Goal: Task Accomplishment & Management: Manage account settings

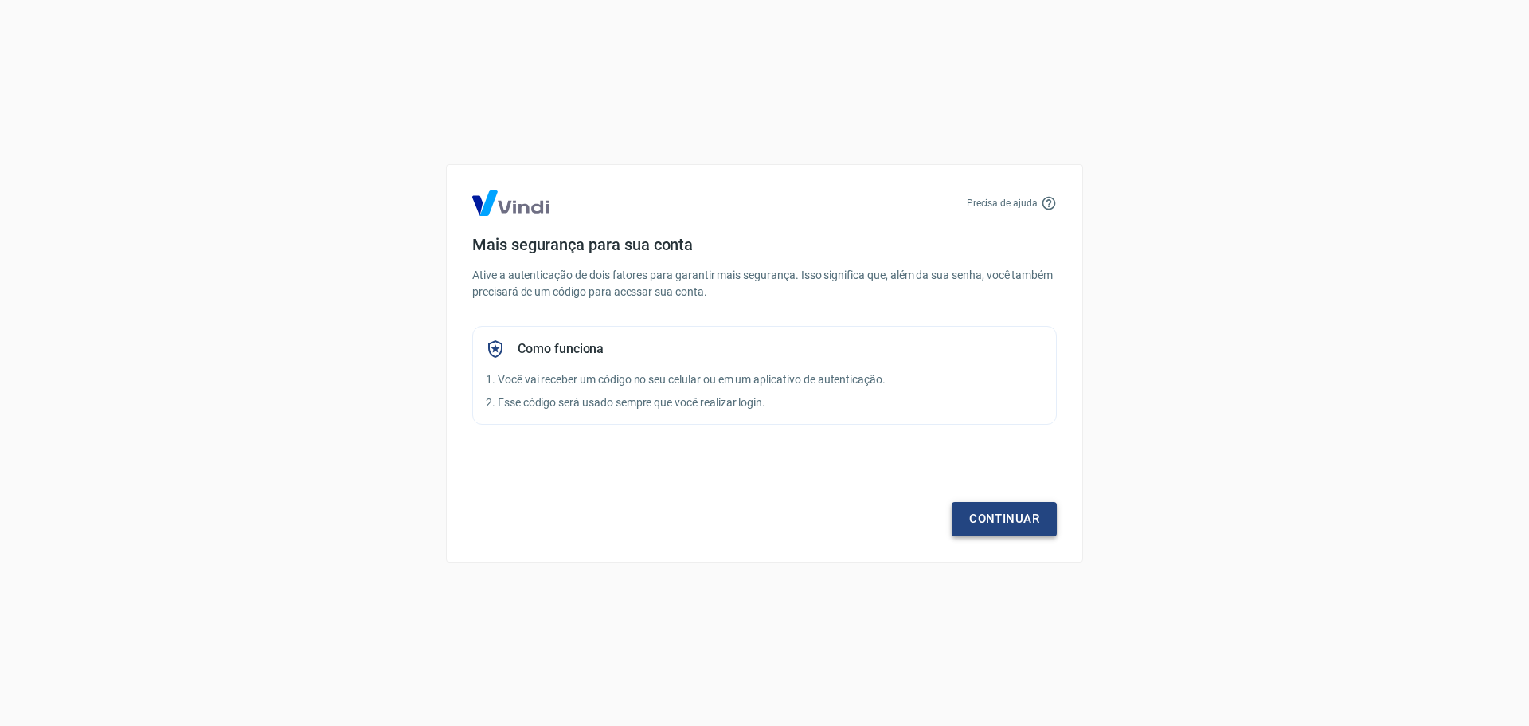
click at [1016, 516] on link "Continuar" at bounding box center [1004, 518] width 105 height 33
